Goal: Communication & Community: Answer question/provide support

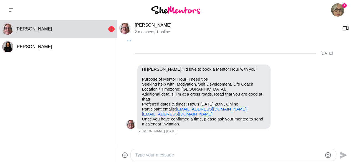
scroll to position [243, 0]
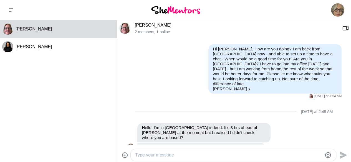
click at [168, 156] on textarea "Type your message" at bounding box center [228, 155] width 187 height 7
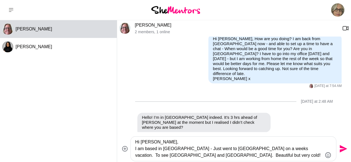
scroll to position [255, 0]
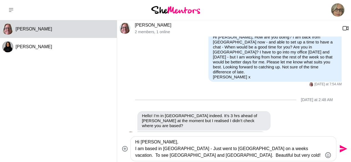
click at [272, 158] on textarea "Hi [PERSON_NAME], I am based in [GEOGRAPHIC_DATA] - Just went to [GEOGRAPHIC_DA…" at bounding box center [228, 149] width 187 height 20
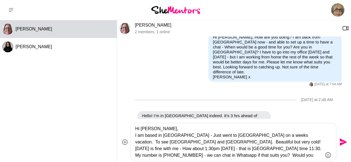
click at [248, 158] on textarea "Hi [PERSON_NAME], I am based in [GEOGRAPHIC_DATA] - Just went to [GEOGRAPHIC_DA…" at bounding box center [228, 142] width 187 height 33
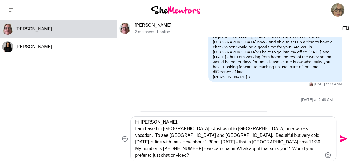
click at [306, 135] on textarea "Hi [PERSON_NAME], I am based in [GEOGRAPHIC_DATA] - Just went to [GEOGRAPHIC_DA…" at bounding box center [228, 139] width 187 height 40
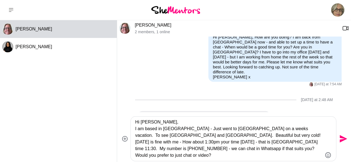
click at [190, 149] on textarea "Hi [PERSON_NAME], I am based in [GEOGRAPHIC_DATA] - Just went to [GEOGRAPHIC_DA…" at bounding box center [228, 139] width 187 height 40
type textarea "Hi [PERSON_NAME], I am based in [GEOGRAPHIC_DATA] - Just went to [GEOGRAPHIC_DA…"
click at [339, 138] on icon "Send" at bounding box center [342, 138] width 7 height 7
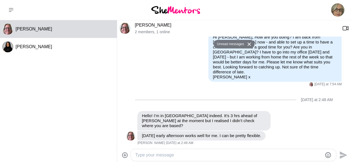
scroll to position [294, 0]
